Goal: Task Accomplishment & Management: Manage account settings

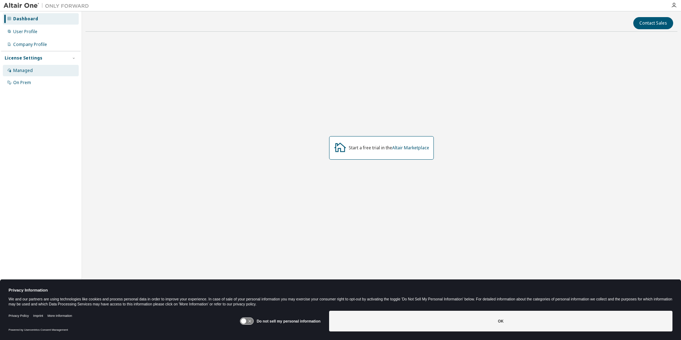
click at [18, 67] on div "Managed" at bounding box center [41, 70] width 76 height 11
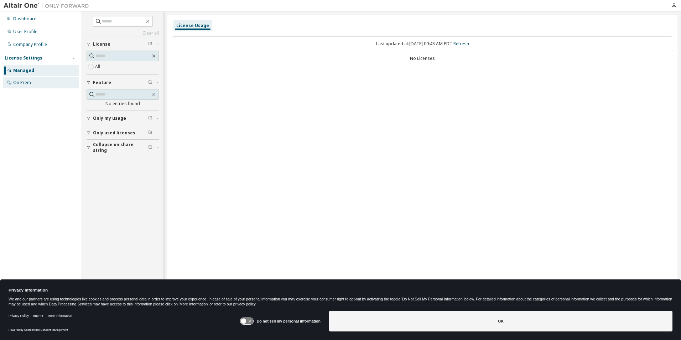
click at [22, 80] on div "On Prem" at bounding box center [22, 83] width 18 height 6
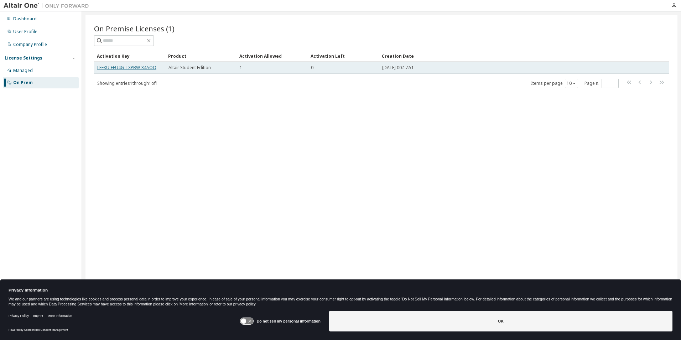
click at [139, 68] on link "LFFKU-EFU4G-TXPBW-34AOO" at bounding box center [126, 67] width 59 height 6
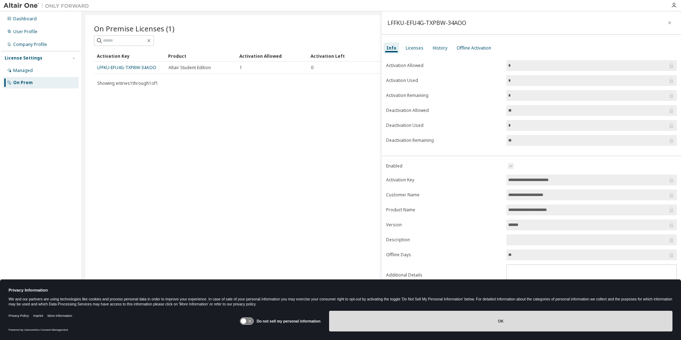
click at [423, 317] on button "OK" at bounding box center [501, 321] width 344 height 21
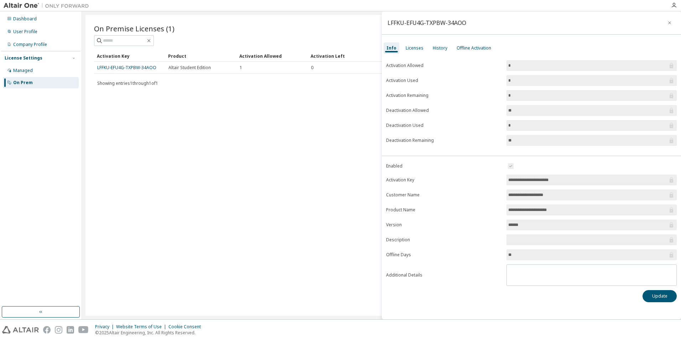
click at [532, 79] on input "*" at bounding box center [588, 80] width 160 height 7
click at [666, 22] on button "button" at bounding box center [669, 22] width 11 height 11
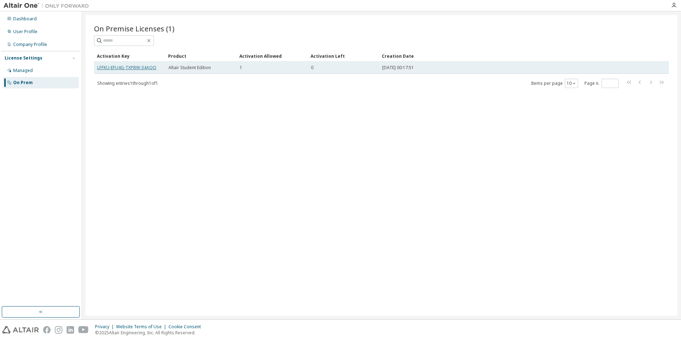
click at [139, 67] on link "LFFKU-EFU4G-TXPBW-34AOO" at bounding box center [126, 67] width 59 height 6
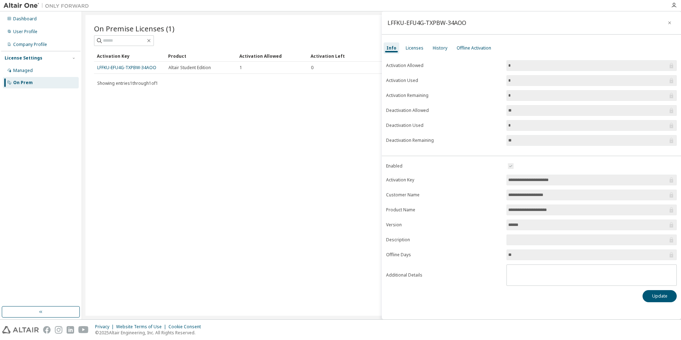
click at [397, 110] on label "Deactivation Allowed" at bounding box center [444, 111] width 116 height 6
click at [417, 110] on label "Deactivation Allowed" at bounding box center [444, 111] width 116 height 6
click at [418, 47] on div "Licenses" at bounding box center [415, 48] width 18 height 6
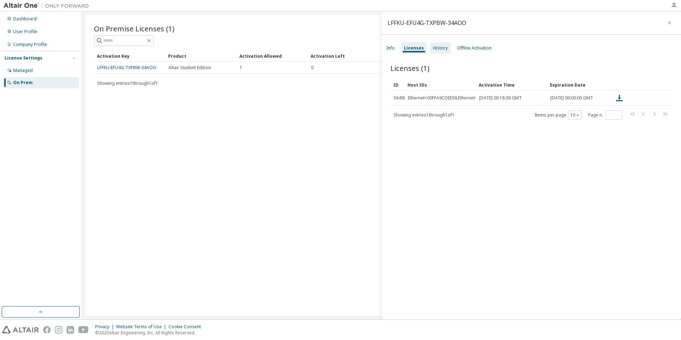
click at [440, 49] on div "History" at bounding box center [440, 48] width 15 height 6
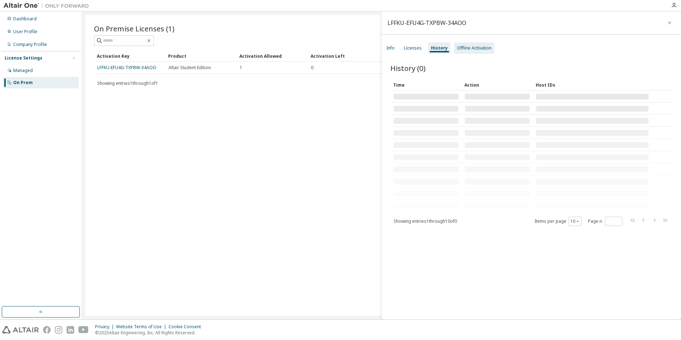
click at [474, 49] on div "Offline Activation" at bounding box center [474, 48] width 35 height 6
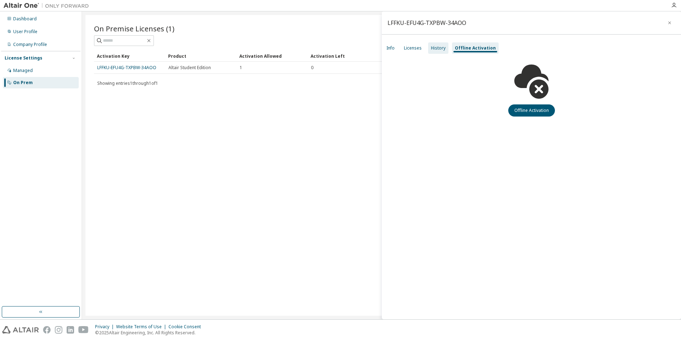
click at [437, 49] on div "History" at bounding box center [438, 48] width 15 height 6
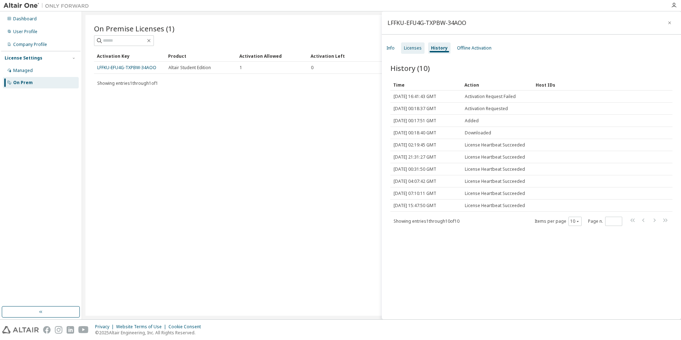
click at [415, 49] on div "Licenses" at bounding box center [413, 48] width 18 height 6
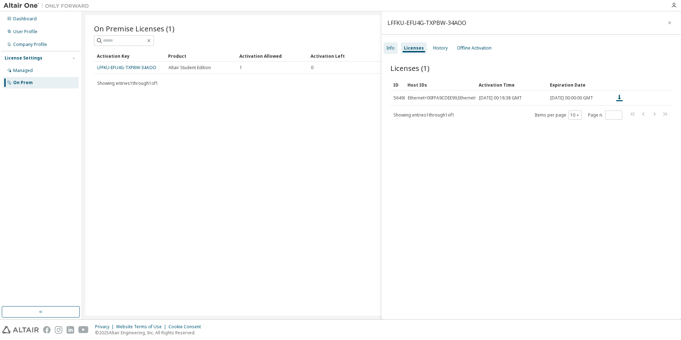
click at [395, 46] on div "Info" at bounding box center [391, 47] width 14 height 11
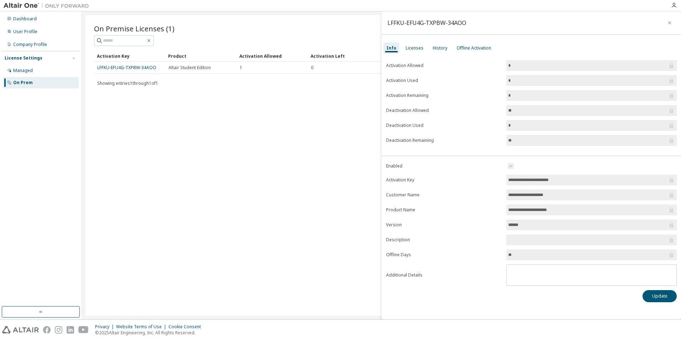
click at [411, 93] on label "Activation Remaining" at bounding box center [444, 96] width 116 height 6
click at [414, 102] on form "Activation Allowed * Activation Used * Activation Remaining * Deactivation Allo…" at bounding box center [531, 103] width 291 height 86
drag, startPoint x: 414, startPoint y: 102, endPoint x: 435, endPoint y: 142, distance: 45.3
click at [430, 130] on form "Activation Allowed * Activation Used * Activation Remaining * Deactivation Allo…" at bounding box center [531, 103] width 291 height 86
click at [553, 255] on input "**" at bounding box center [588, 254] width 160 height 7
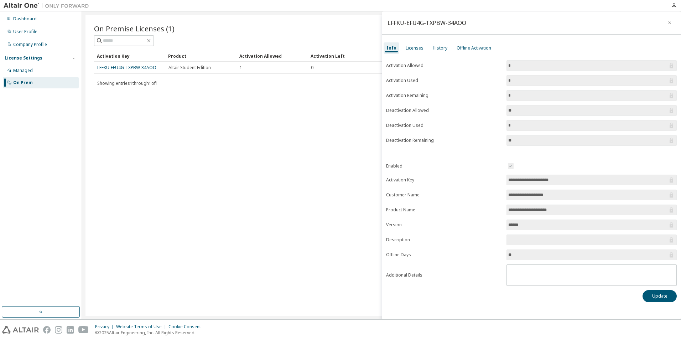
click at [541, 118] on form "Activation Allowed * Activation Used * Activation Remaining * Deactivation Allo…" at bounding box center [531, 103] width 291 height 86
click at [523, 106] on span "**" at bounding box center [592, 110] width 170 height 11
click at [212, 111] on div "On Premise Licenses (1) Clear Load Save Save As Field Operator Value Select fil…" at bounding box center [382, 165] width 592 height 301
click at [672, 24] on icon "button" at bounding box center [669, 23] width 5 height 6
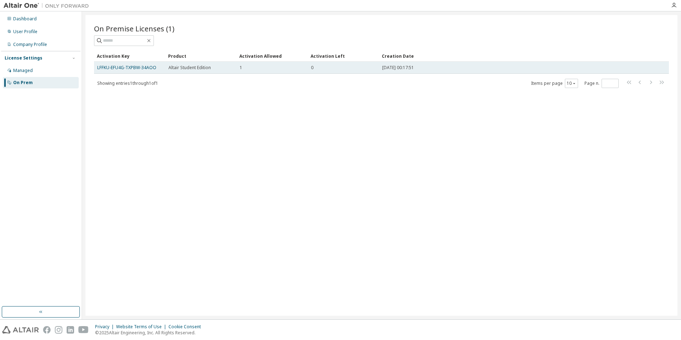
click at [414, 68] on span "2025-09-10 00:17:51" at bounding box center [398, 68] width 32 height 6
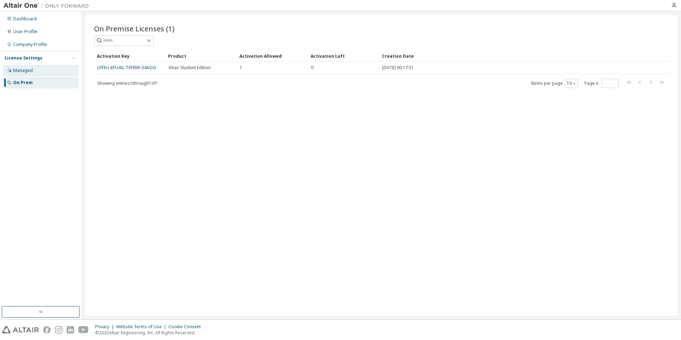
click at [42, 71] on div "Managed" at bounding box center [41, 70] width 76 height 11
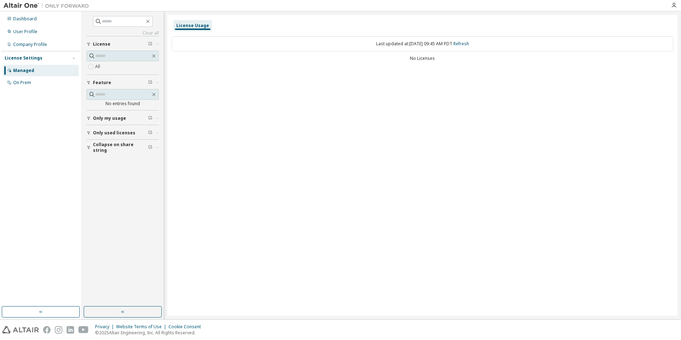
click at [388, 55] on div "Last updated at: Sat 2025-09-13 09:45 AM PDT Refresh No Licenses" at bounding box center [423, 49] width 502 height 35
click at [437, 55] on div "Last updated at: Sat 2025-09-13 09:45 AM PDT Refresh No Licenses" at bounding box center [423, 49] width 502 height 35
click at [402, 61] on div "Last updated at: Sat 2025-09-13 09:45 AM PDT Refresh No Licenses" at bounding box center [423, 49] width 502 height 35
click at [248, 94] on div "License Usage Last updated at: Sat 2025-09-13 09:45 AM PDT Refresh No Licenses" at bounding box center [422, 165] width 510 height 301
click at [152, 119] on icon "button" at bounding box center [150, 117] width 3 height 3
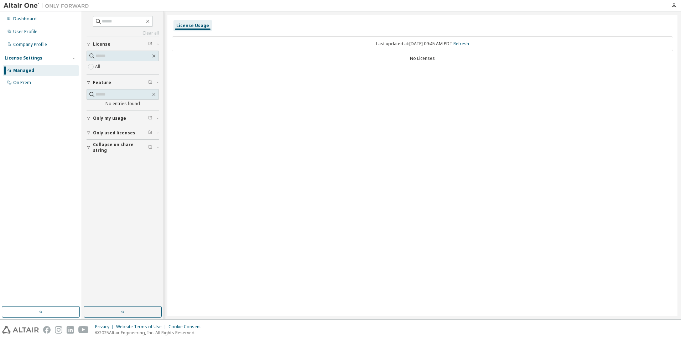
click at [122, 117] on span "Only my usage" at bounding box center [109, 118] width 33 height 6
click at [36, 43] on div "Company Profile" at bounding box center [30, 45] width 34 height 6
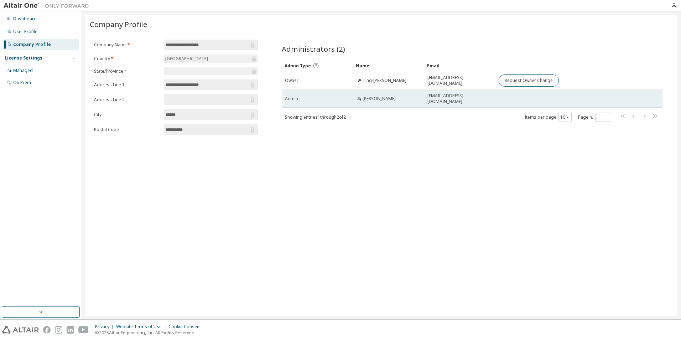
click at [446, 99] on span "mmcmenamy@uidaho.edu" at bounding box center [460, 98] width 65 height 11
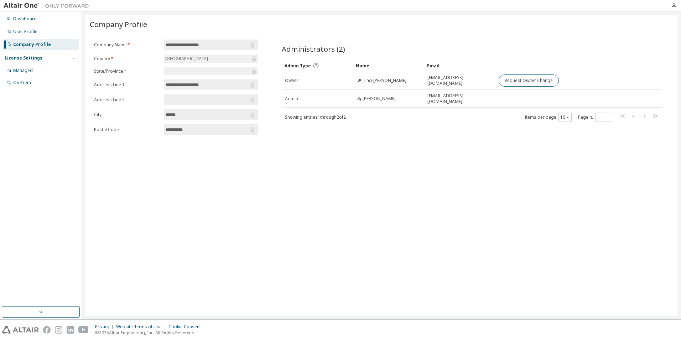
click at [422, 138] on div "Administrators (2) Clear Load Save Save As Field Operator Value Select filter S…" at bounding box center [472, 87] width 398 height 105
click at [36, 27] on div "User Profile" at bounding box center [41, 31] width 76 height 11
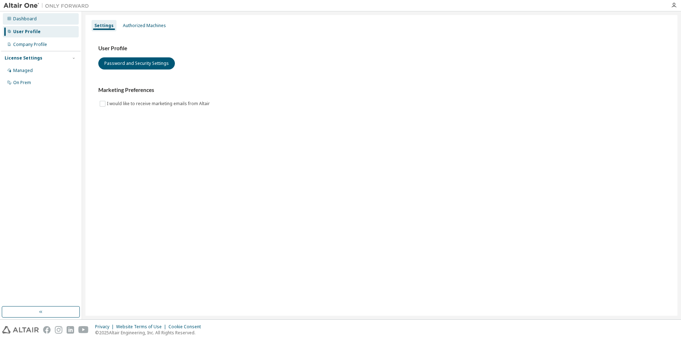
click at [38, 22] on div "Dashboard" at bounding box center [41, 18] width 76 height 11
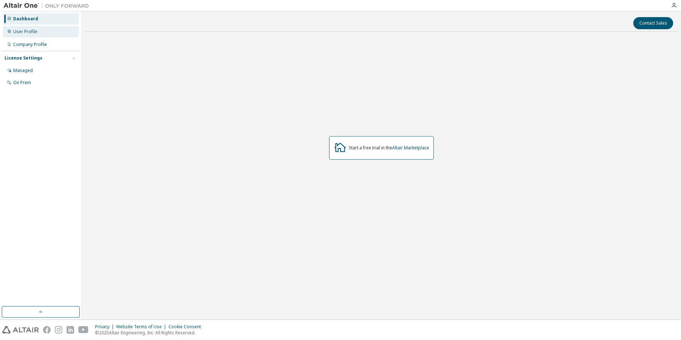
click at [36, 37] on div "User Profile" at bounding box center [41, 31] width 76 height 11
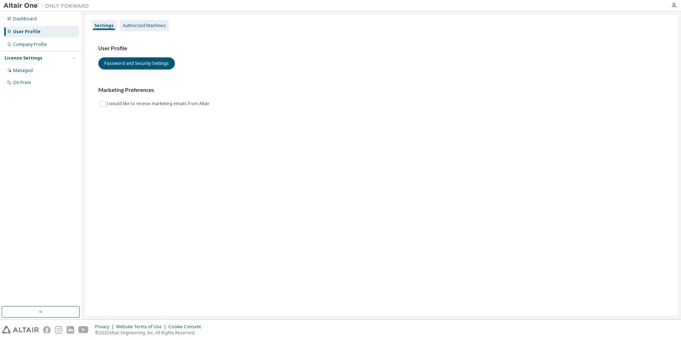
click at [130, 26] on div "Authorized Machines" at bounding box center [144, 26] width 43 height 6
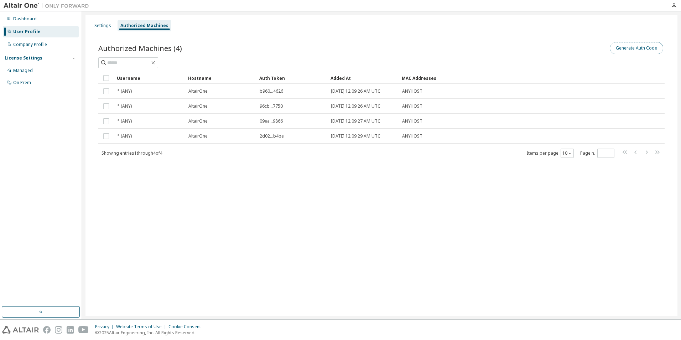
click at [638, 52] on button "Generate Auth Code" at bounding box center [636, 48] width 53 height 12
